Goal: Task Accomplishment & Management: Manage account settings

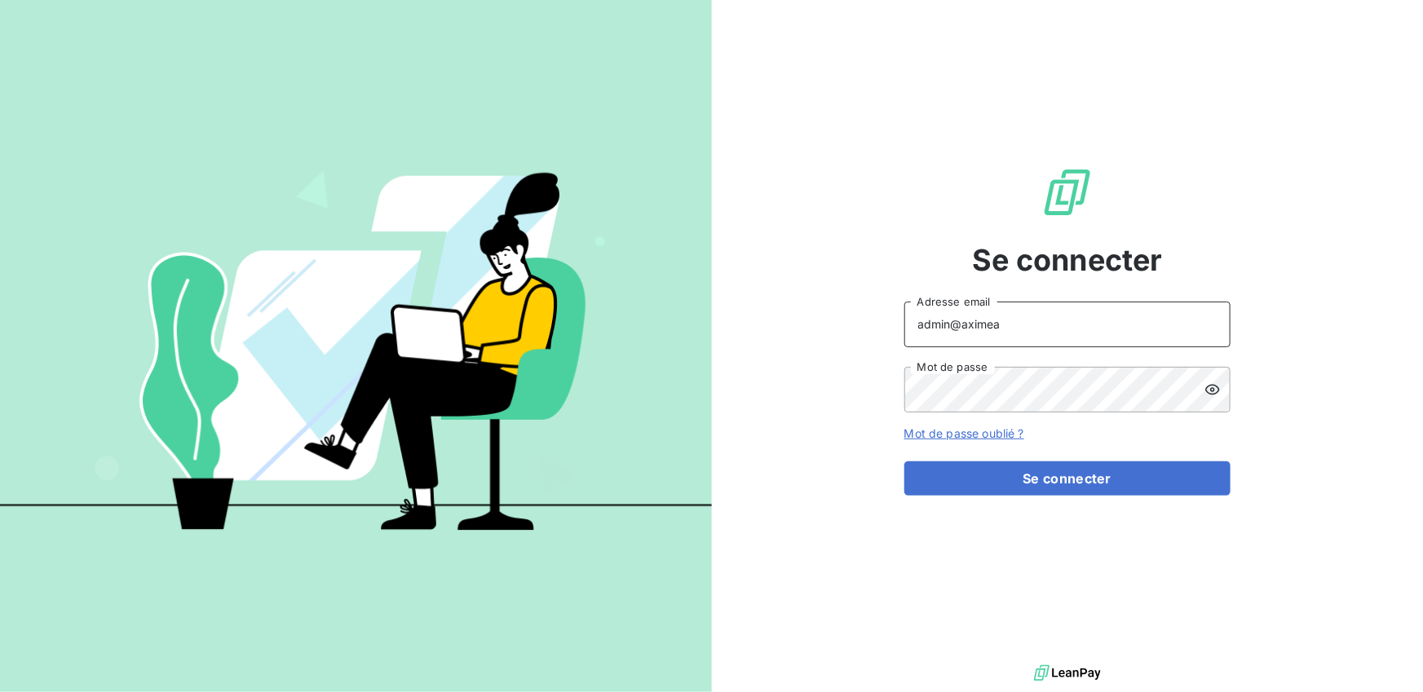
click at [1019, 329] on input "admin@aximea" at bounding box center [1067, 325] width 326 height 46
type input "admin@visualysprotectsystems"
click at [1052, 496] on div "Se connecter admin@visualysprotectsystems Adresse email Mot de passe Mot de pas…" at bounding box center [1067, 330] width 326 height 661
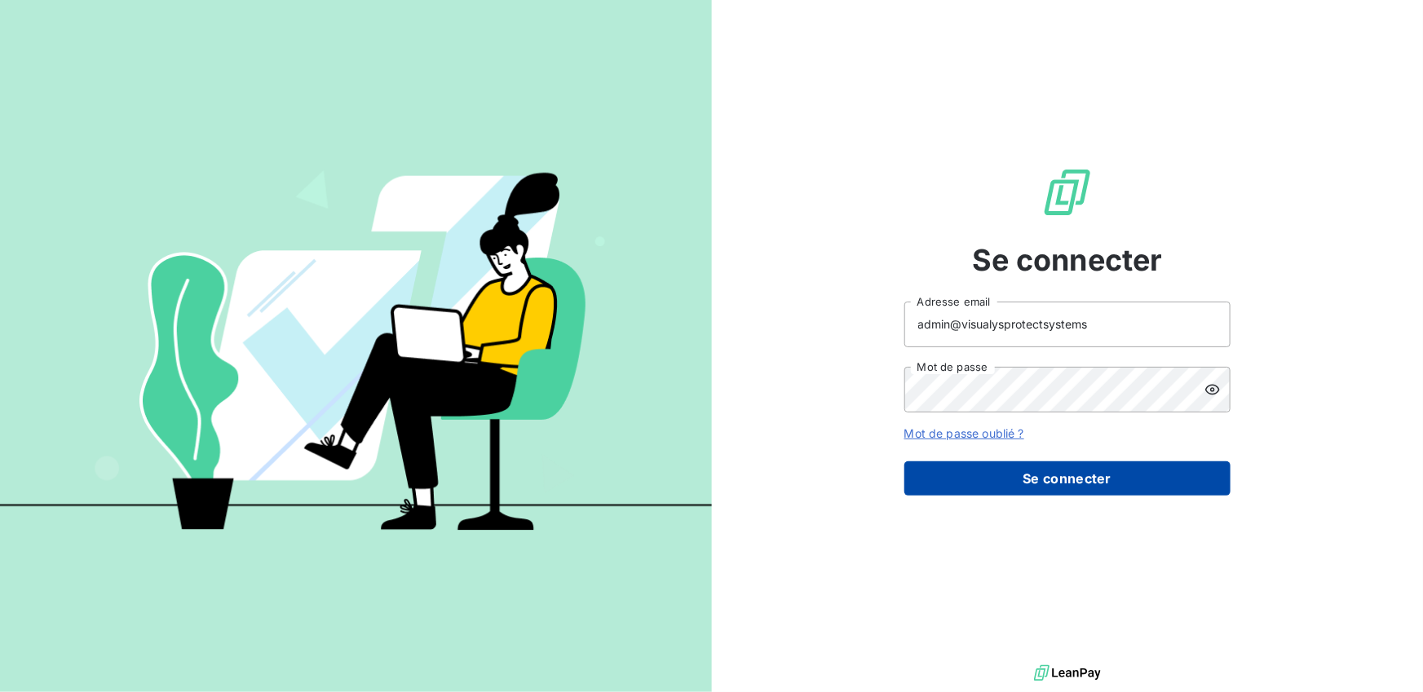
click at [1052, 473] on button "Se connecter" at bounding box center [1067, 479] width 326 height 34
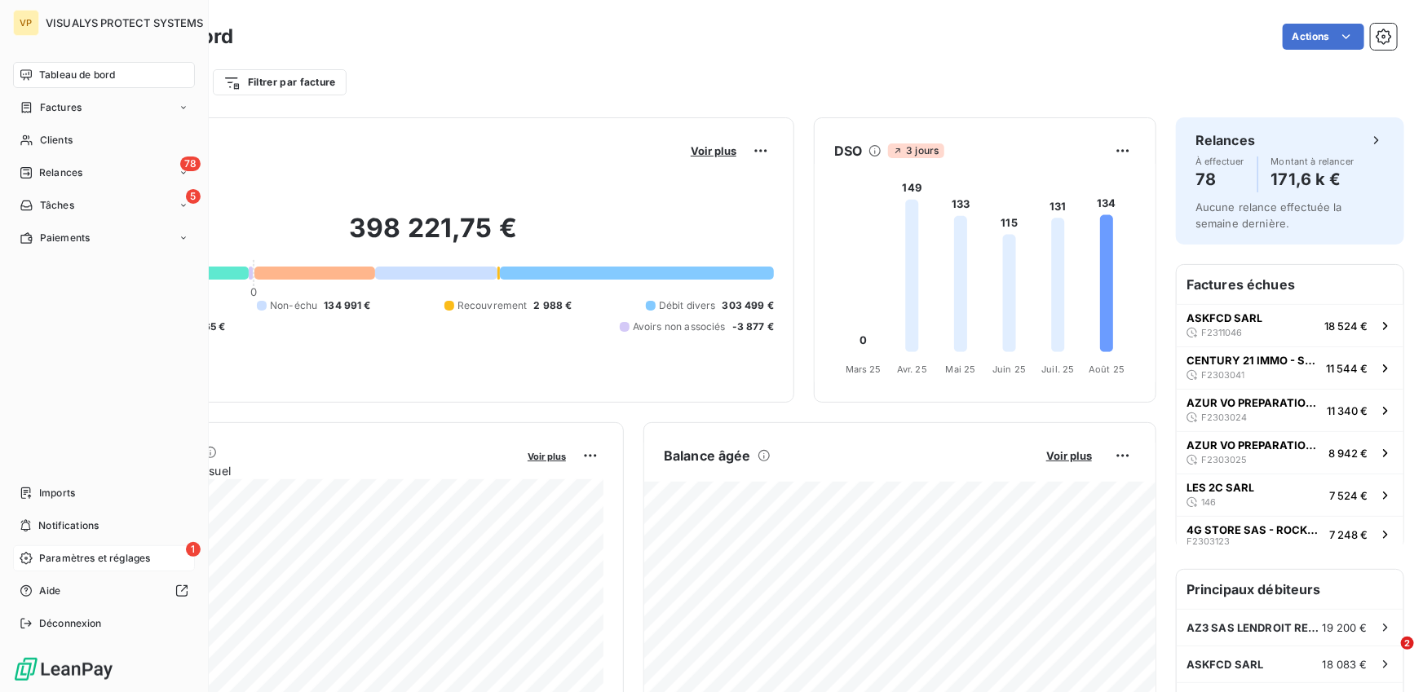
click at [93, 552] on span "Paramètres et réglages" at bounding box center [94, 558] width 111 height 15
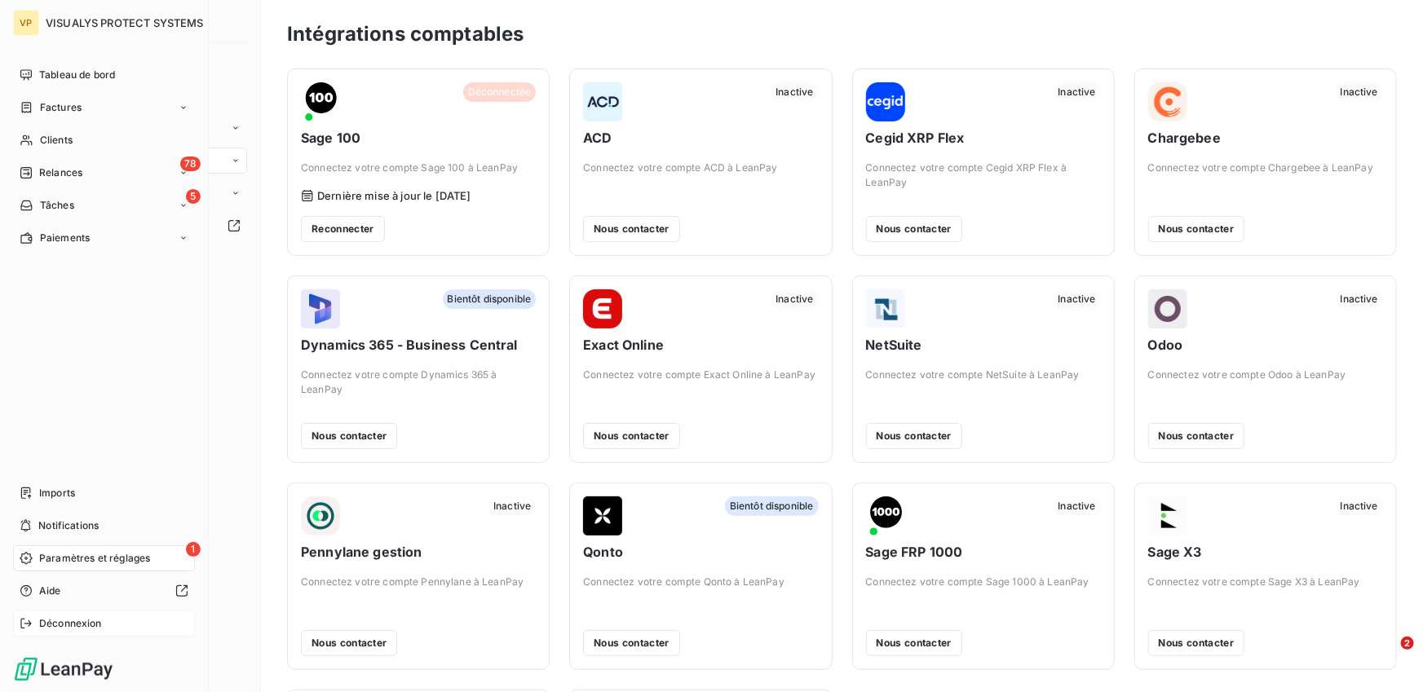
click at [21, 625] on icon at bounding box center [26, 623] width 13 height 13
